Goal: Task Accomplishment & Management: Understand process/instructions

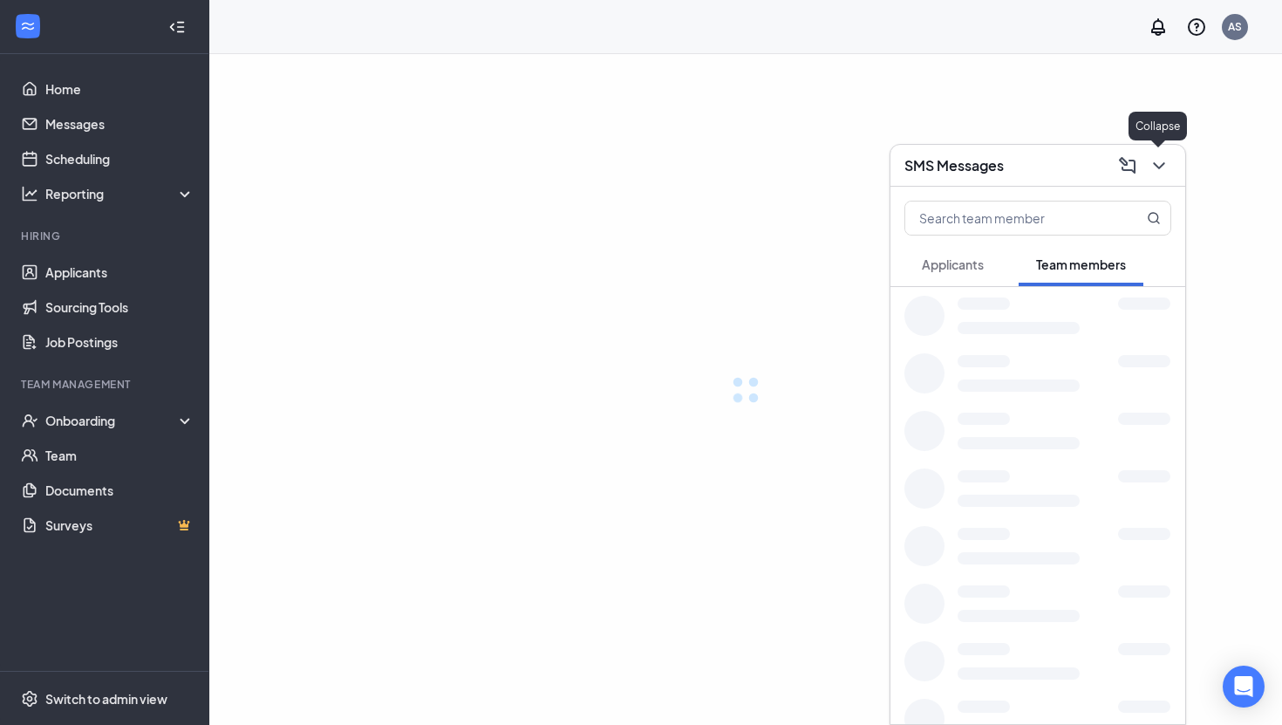
click at [1152, 164] on icon "ChevronDown" at bounding box center [1158, 165] width 21 height 21
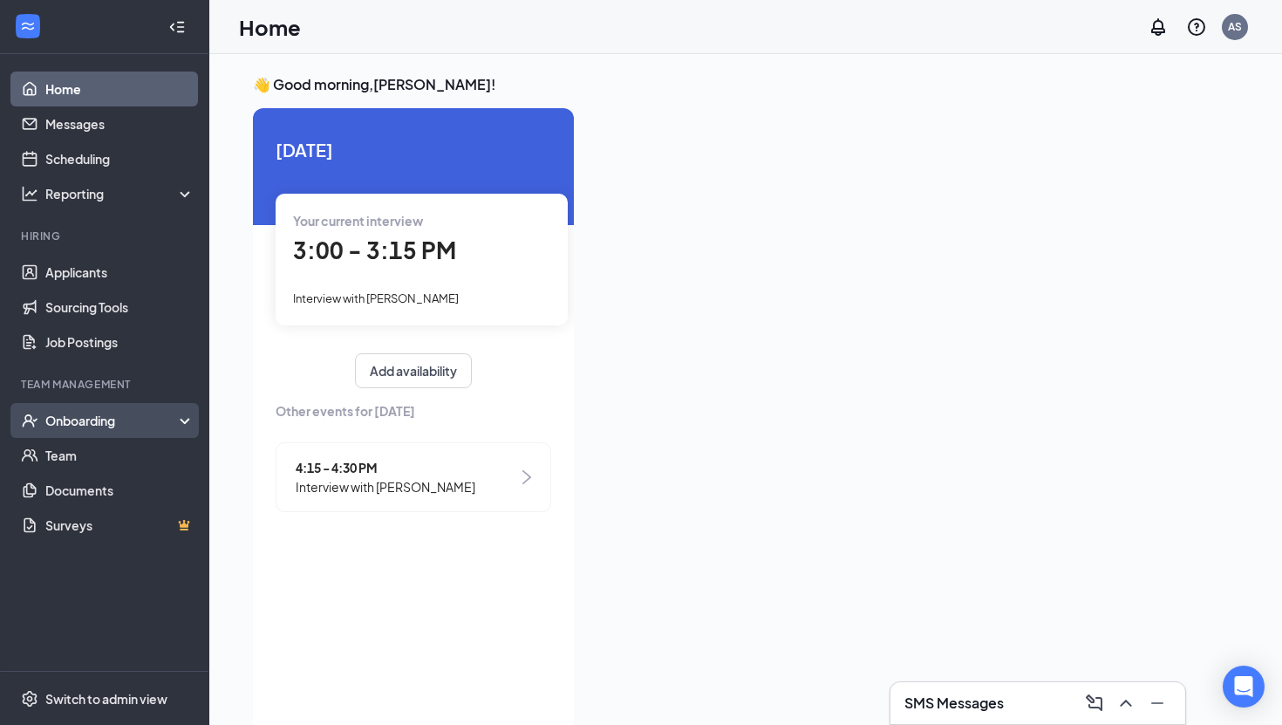
click at [95, 421] on div "Onboarding" at bounding box center [112, 420] width 134 height 17
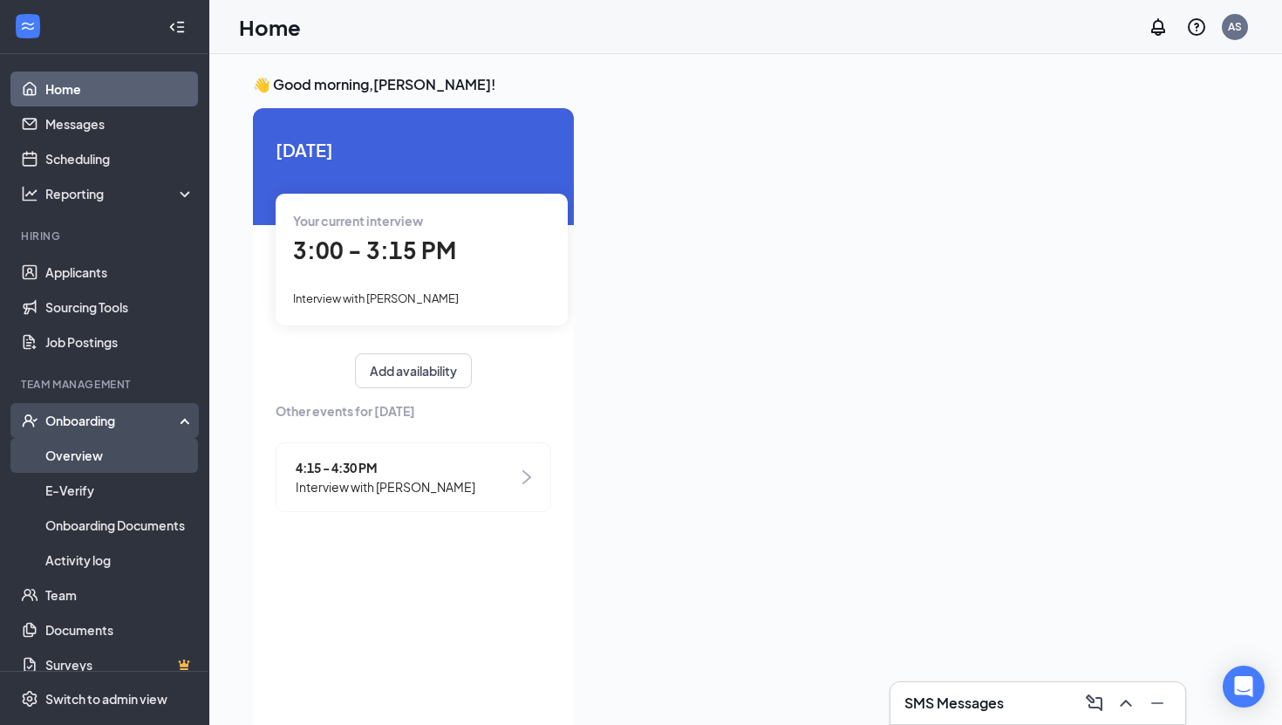
click at [94, 457] on link "Overview" at bounding box center [119, 455] width 149 height 35
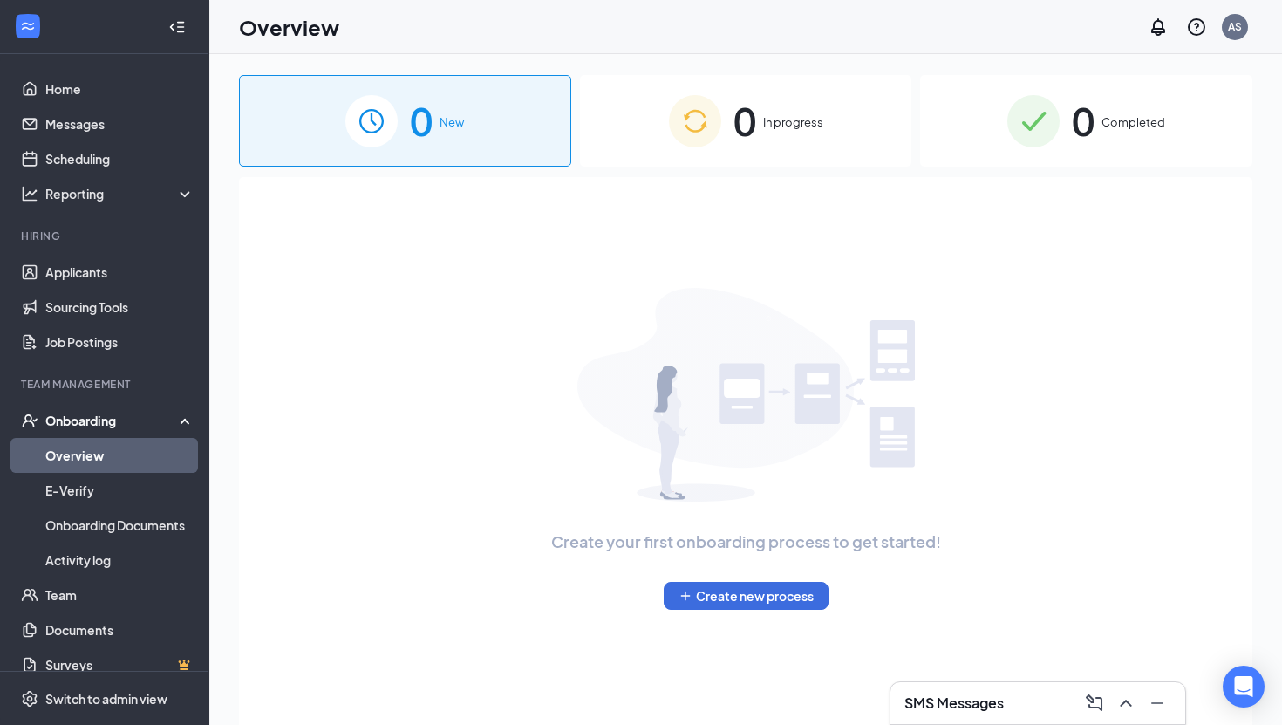
click at [720, 145] on div "0 In progress" at bounding box center [746, 121] width 332 height 92
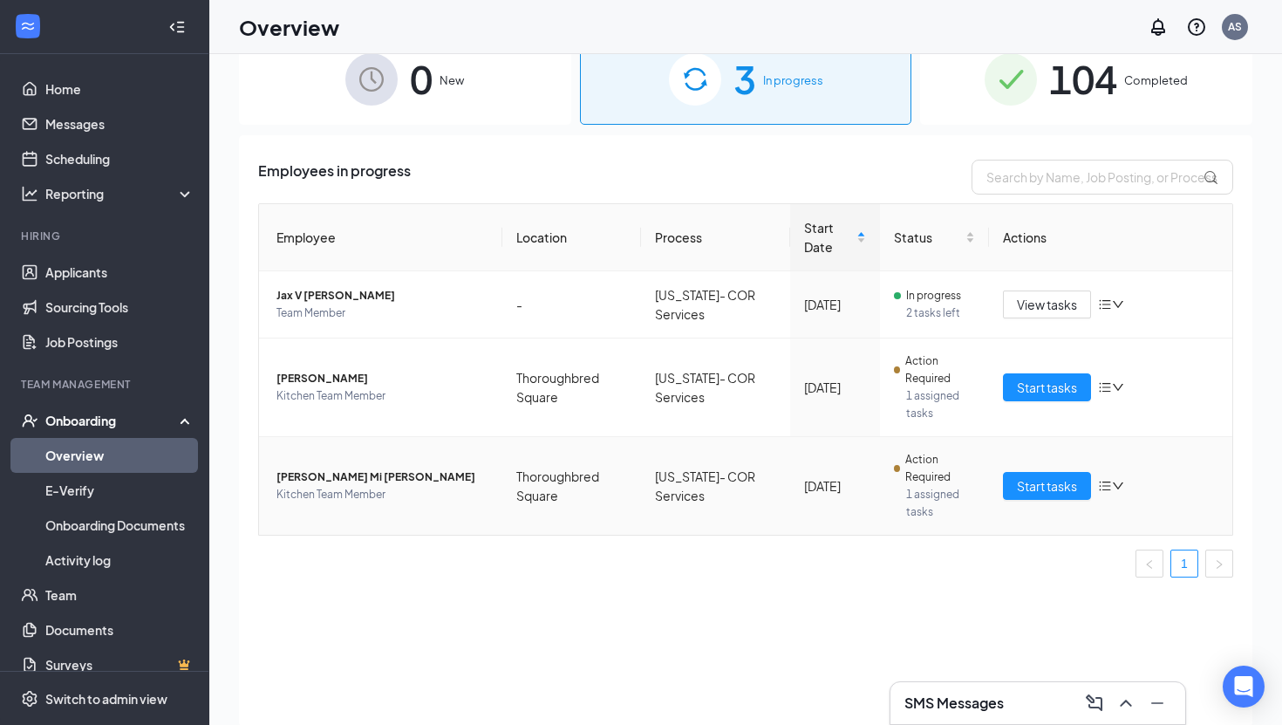
scroll to position [48, 0]
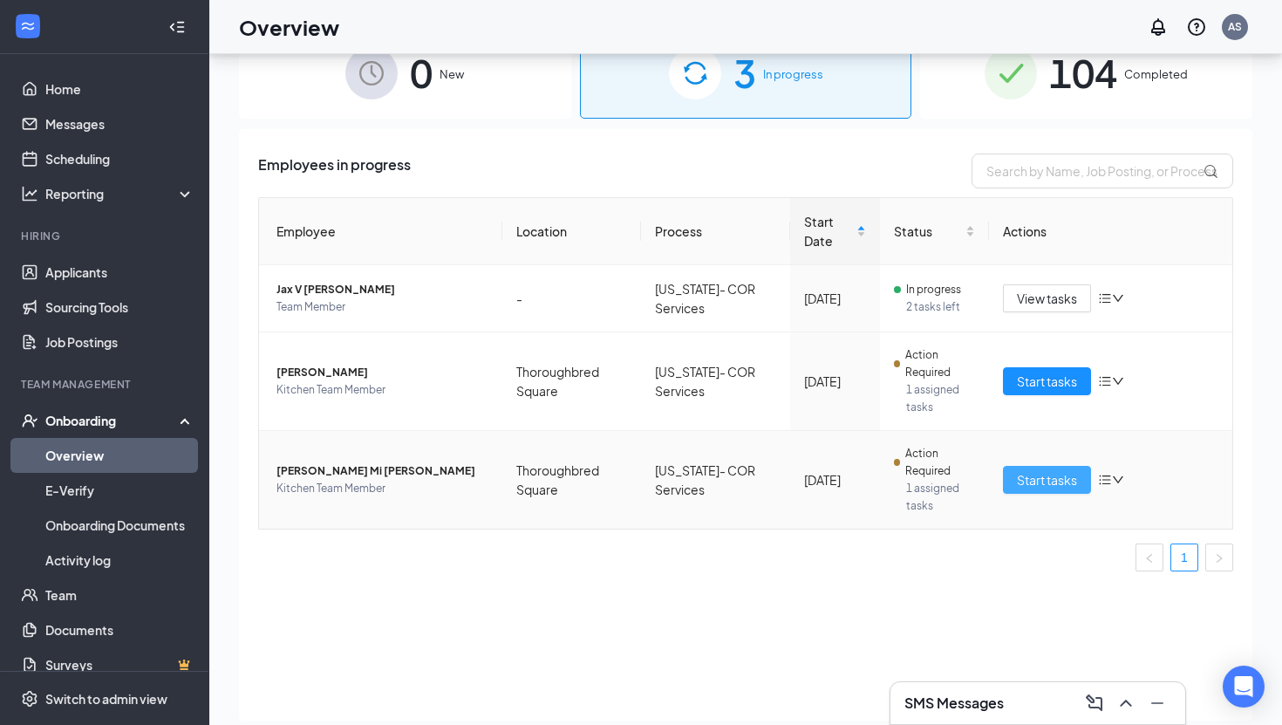
click at [1027, 478] on span "Start tasks" at bounding box center [1047, 479] width 60 height 19
